Goal: Navigation & Orientation: Find specific page/section

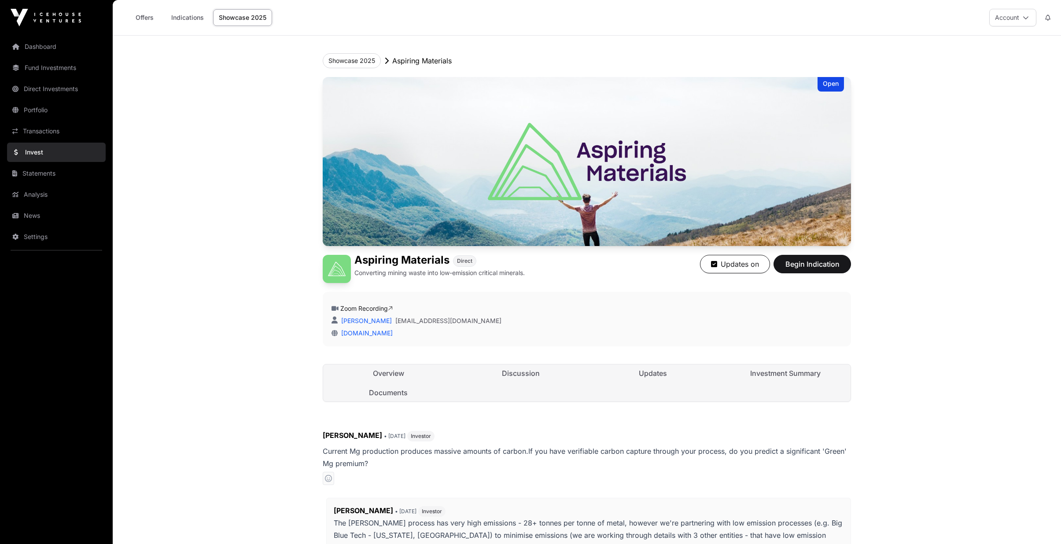
scroll to position [528, 0]
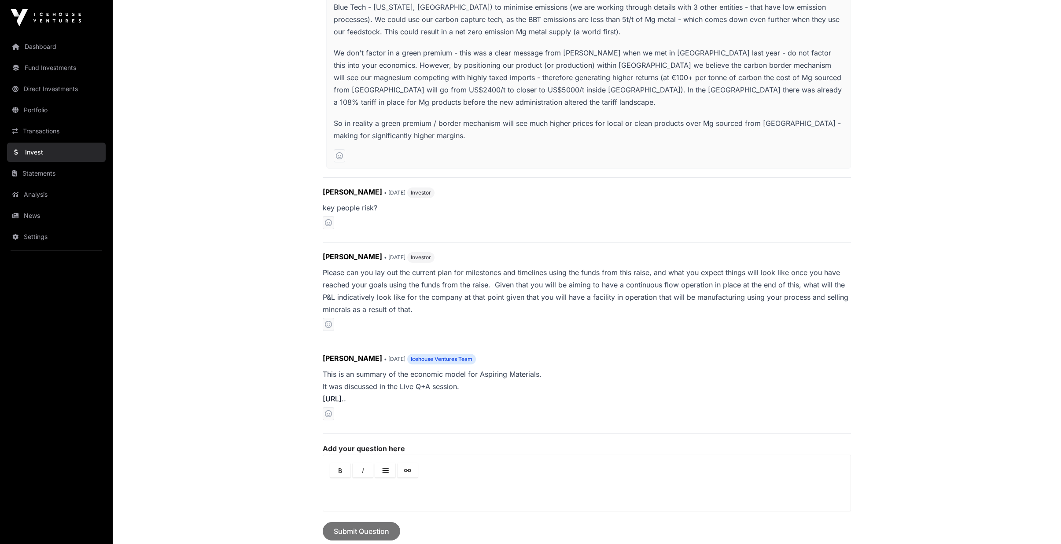
click at [56, 42] on link "Dashboard" at bounding box center [56, 46] width 99 height 19
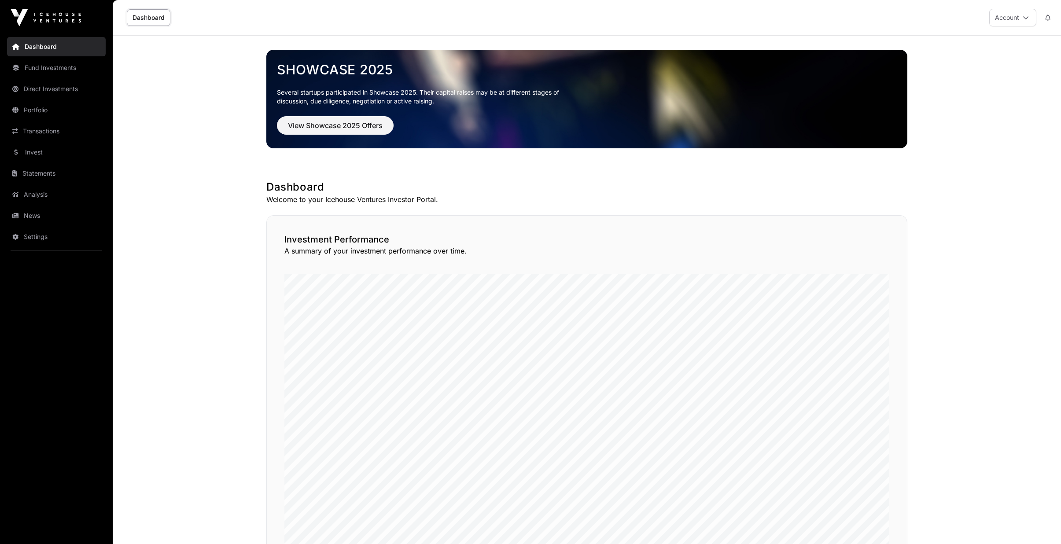
click at [34, 215] on link "News" at bounding box center [56, 215] width 99 height 19
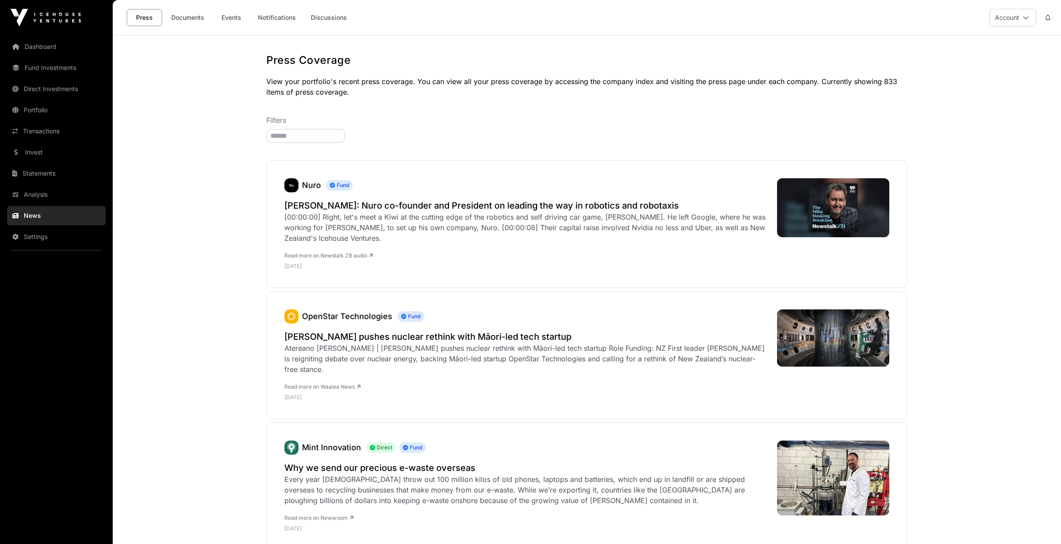
click at [228, 18] on link "Events" at bounding box center [230, 17] width 35 height 17
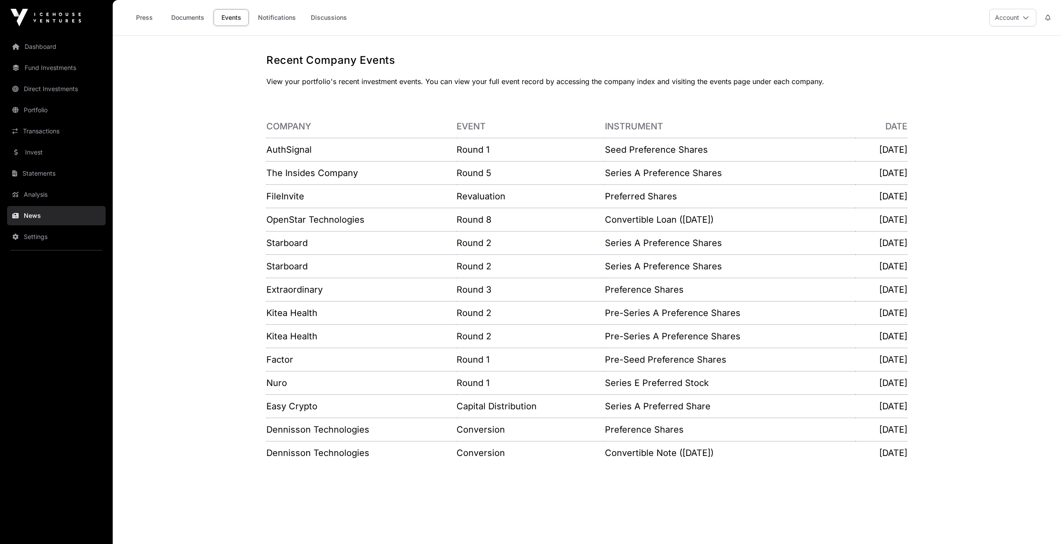
click at [51, 136] on link "Transactions" at bounding box center [56, 130] width 99 height 19
